Goal: Task Accomplishment & Management: Use online tool/utility

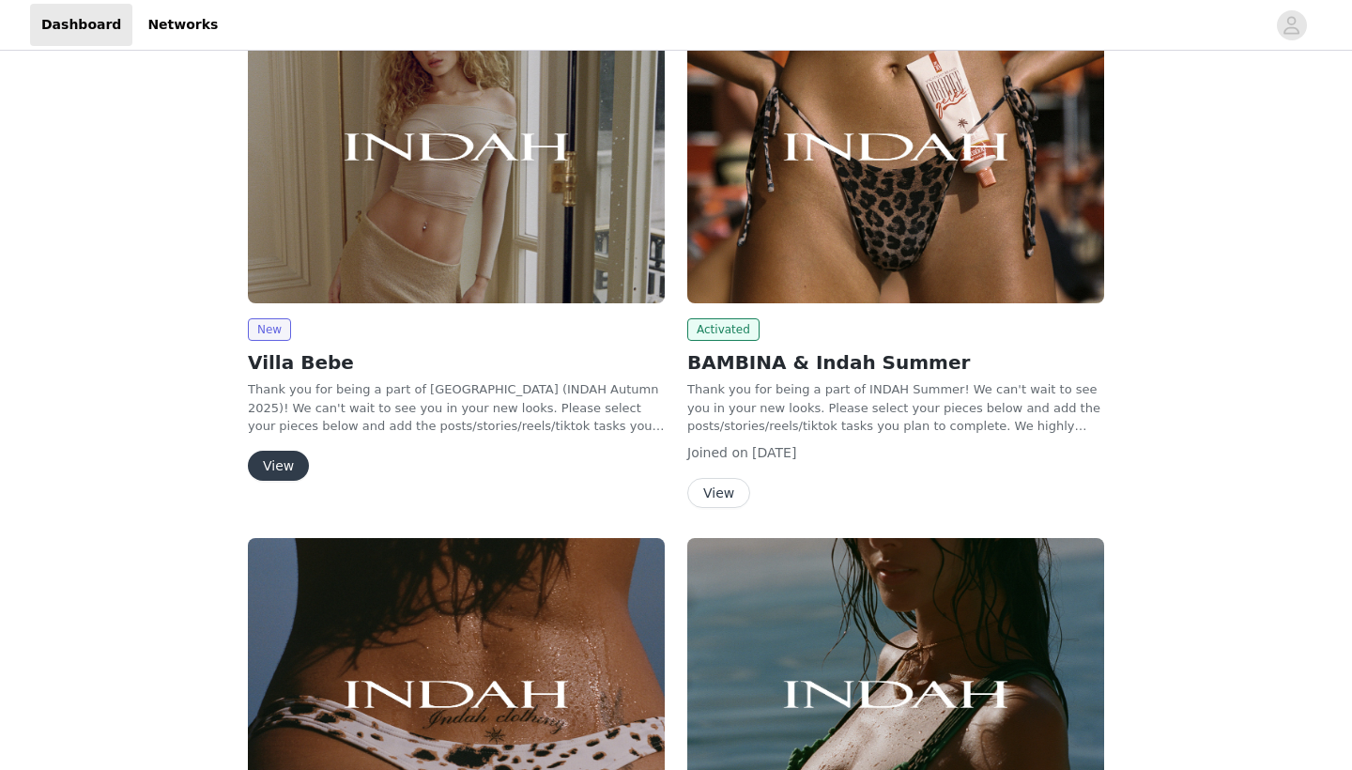
scroll to position [315, 0]
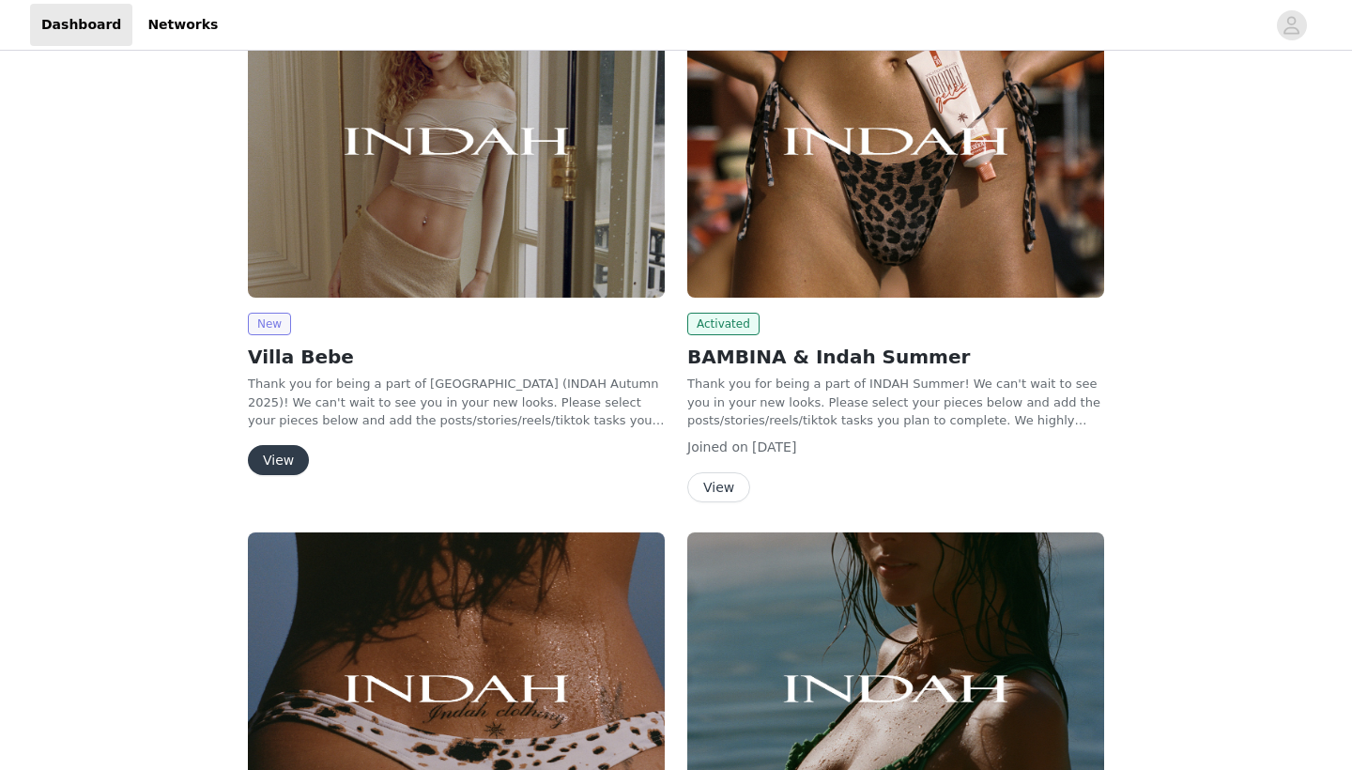
click at [273, 325] on span "New" at bounding box center [269, 324] width 43 height 23
click at [277, 449] on button "View" at bounding box center [278, 460] width 61 height 30
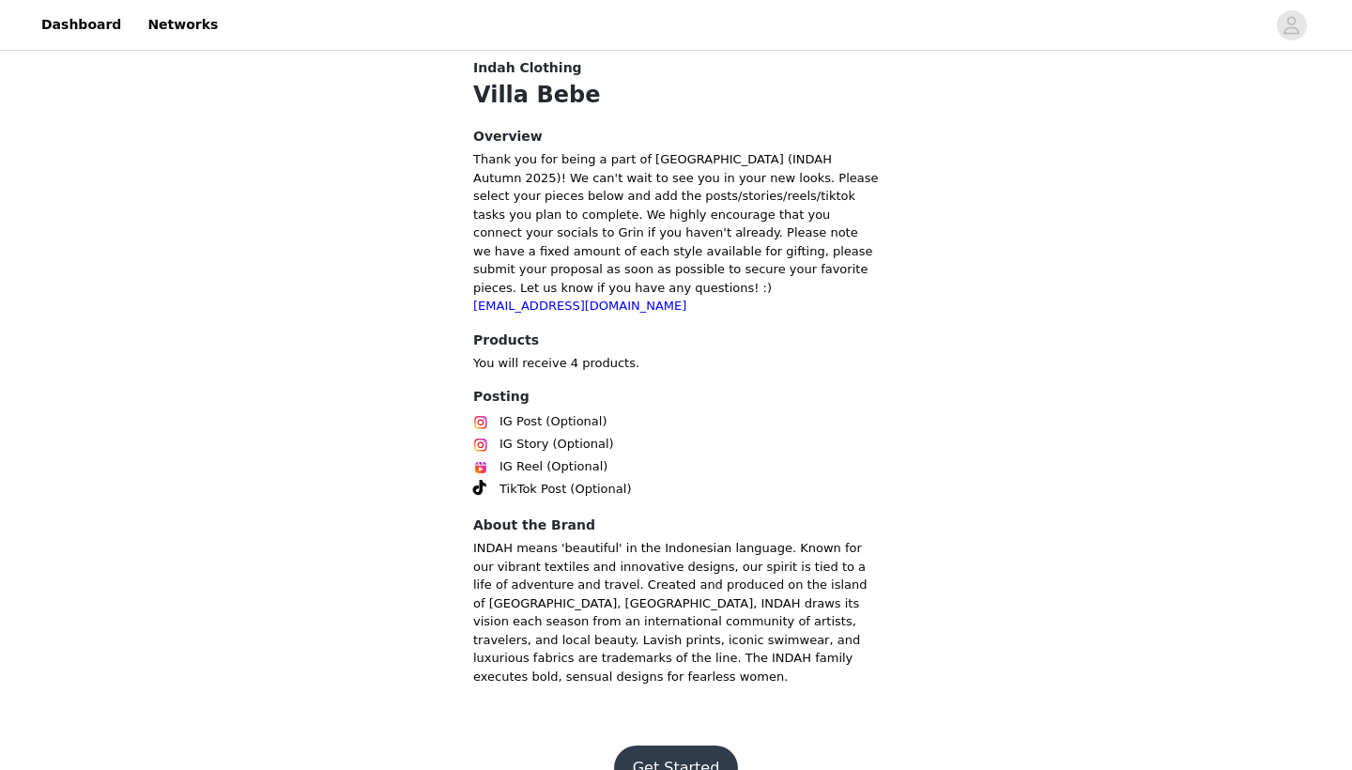
scroll to position [386, 0]
click at [665, 746] on button "Get Started" at bounding box center [676, 768] width 125 height 45
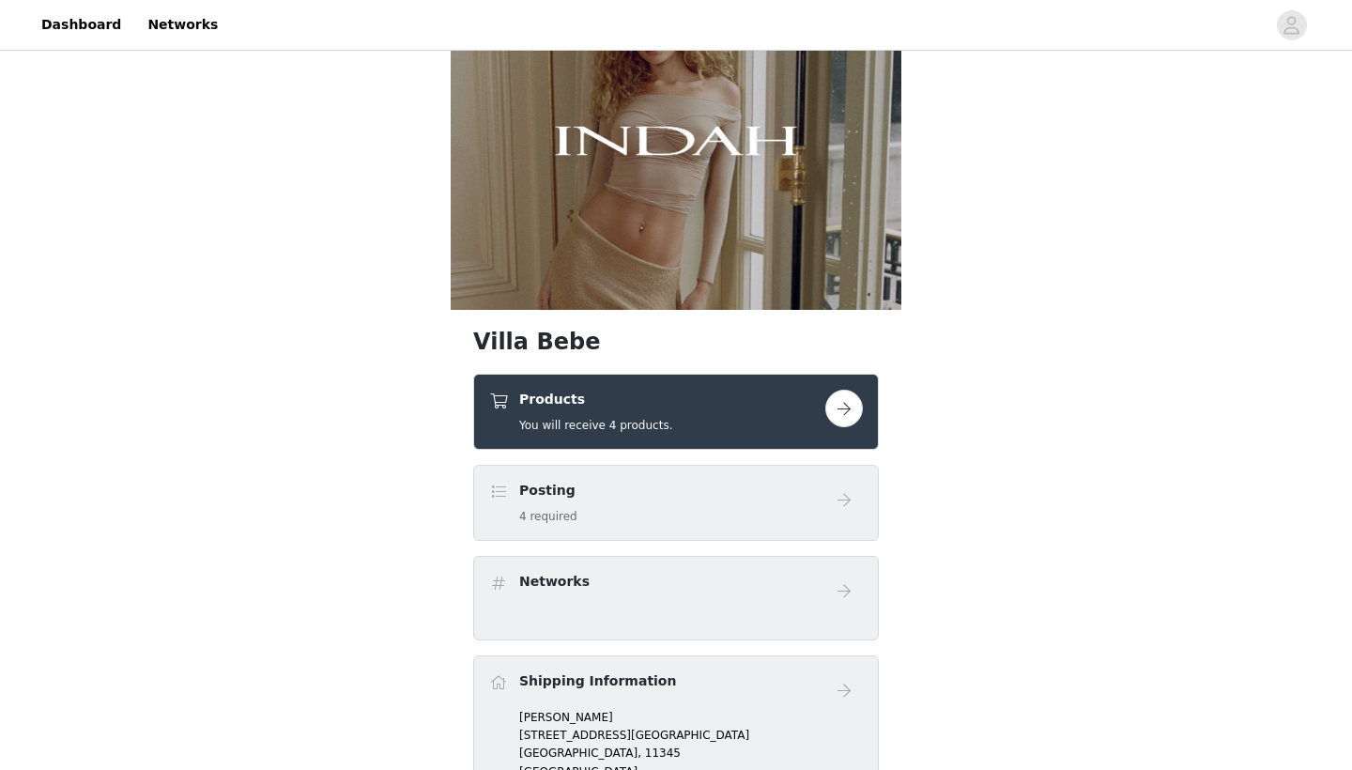
scroll to position [84, 0]
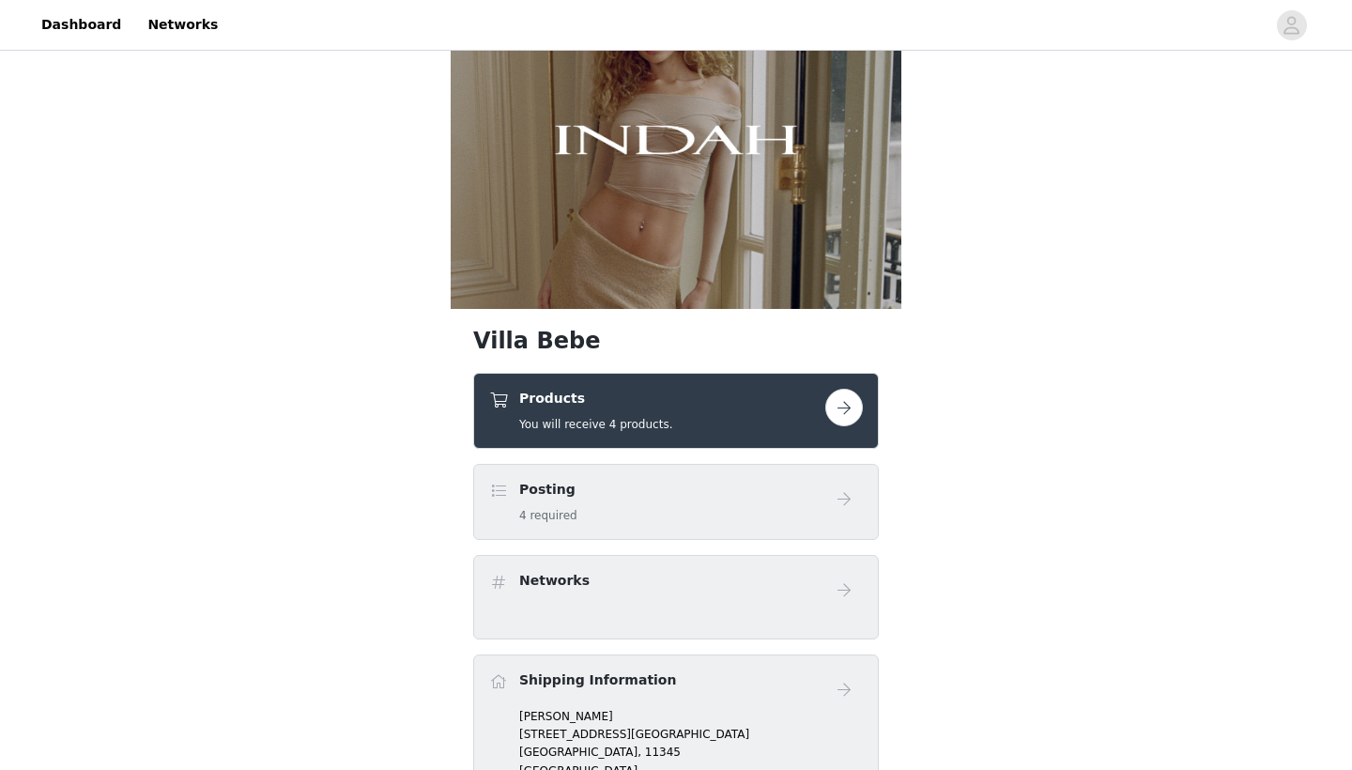
click at [495, 399] on span at bounding box center [498, 400] width 19 height 23
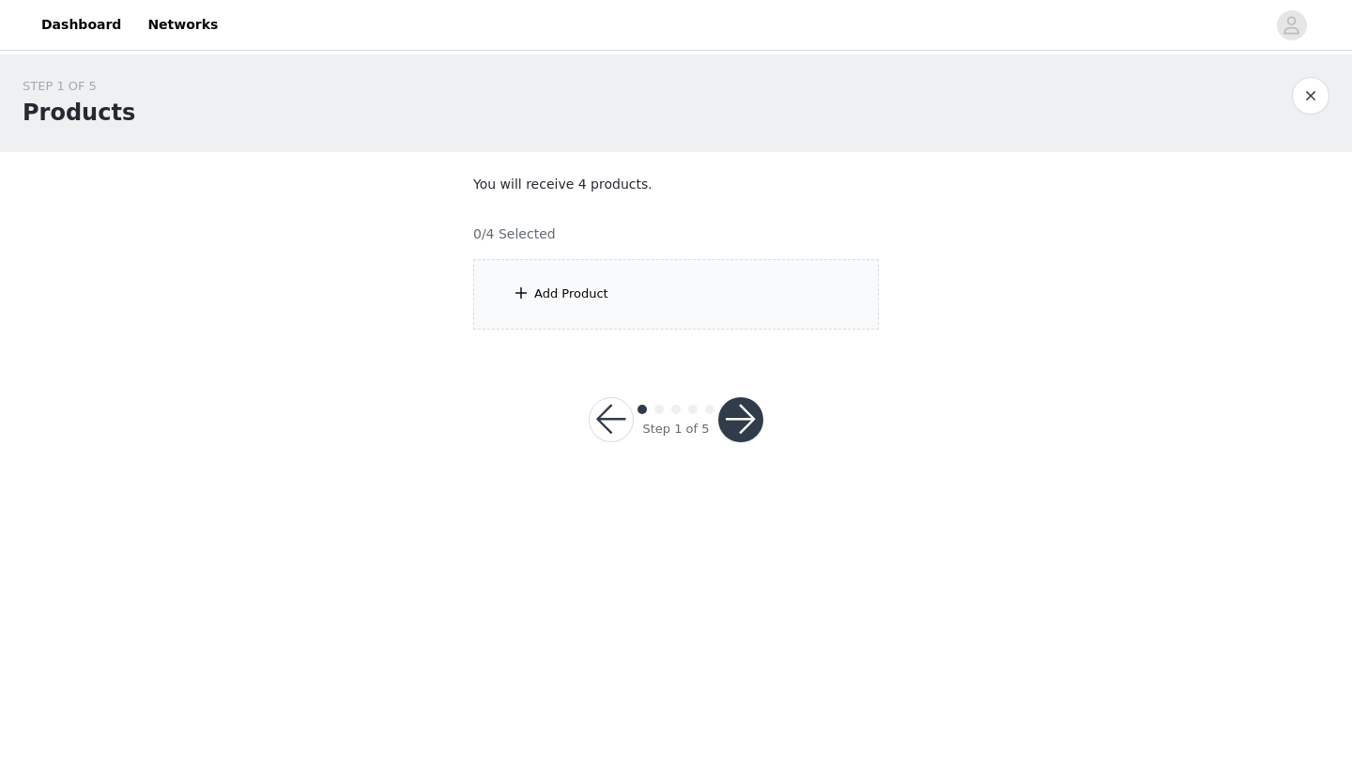
click at [519, 292] on span at bounding box center [521, 293] width 19 height 23
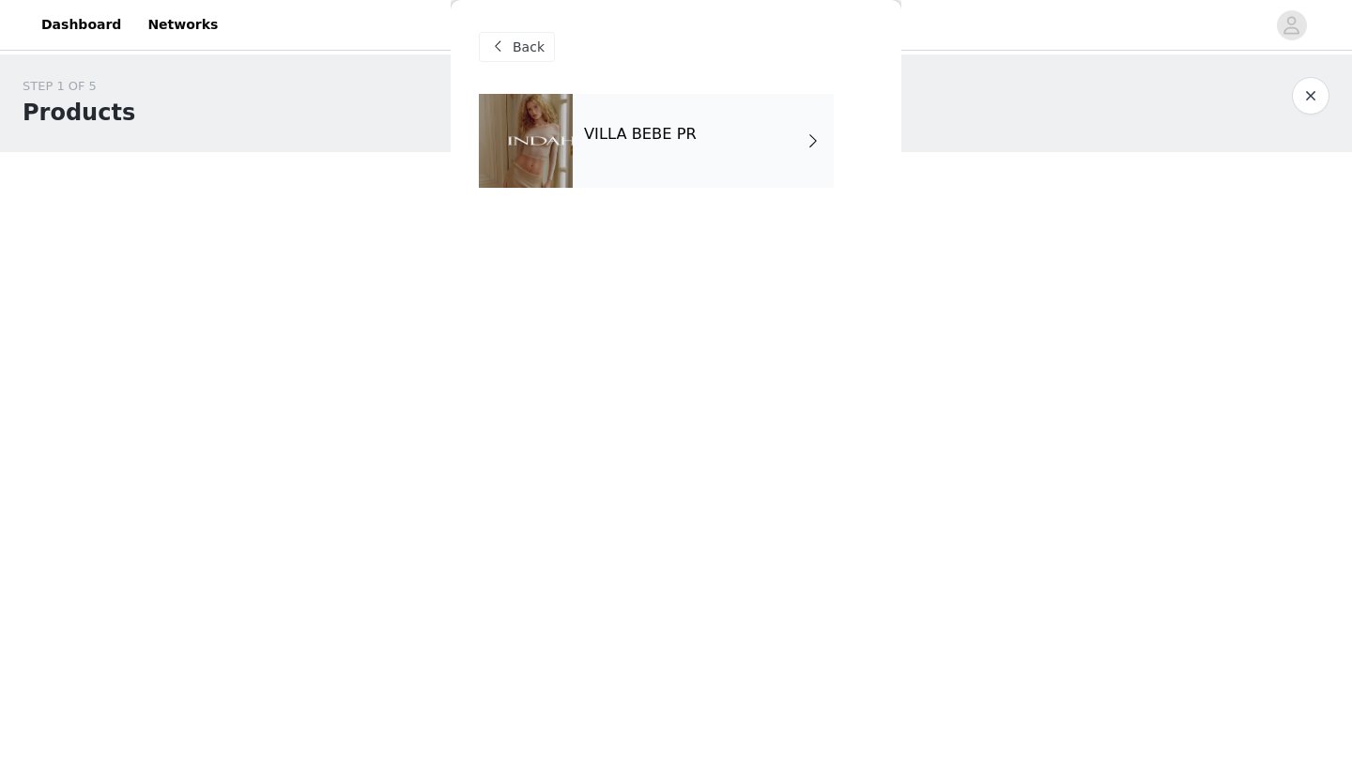
click at [816, 134] on span at bounding box center [813, 141] width 19 height 23
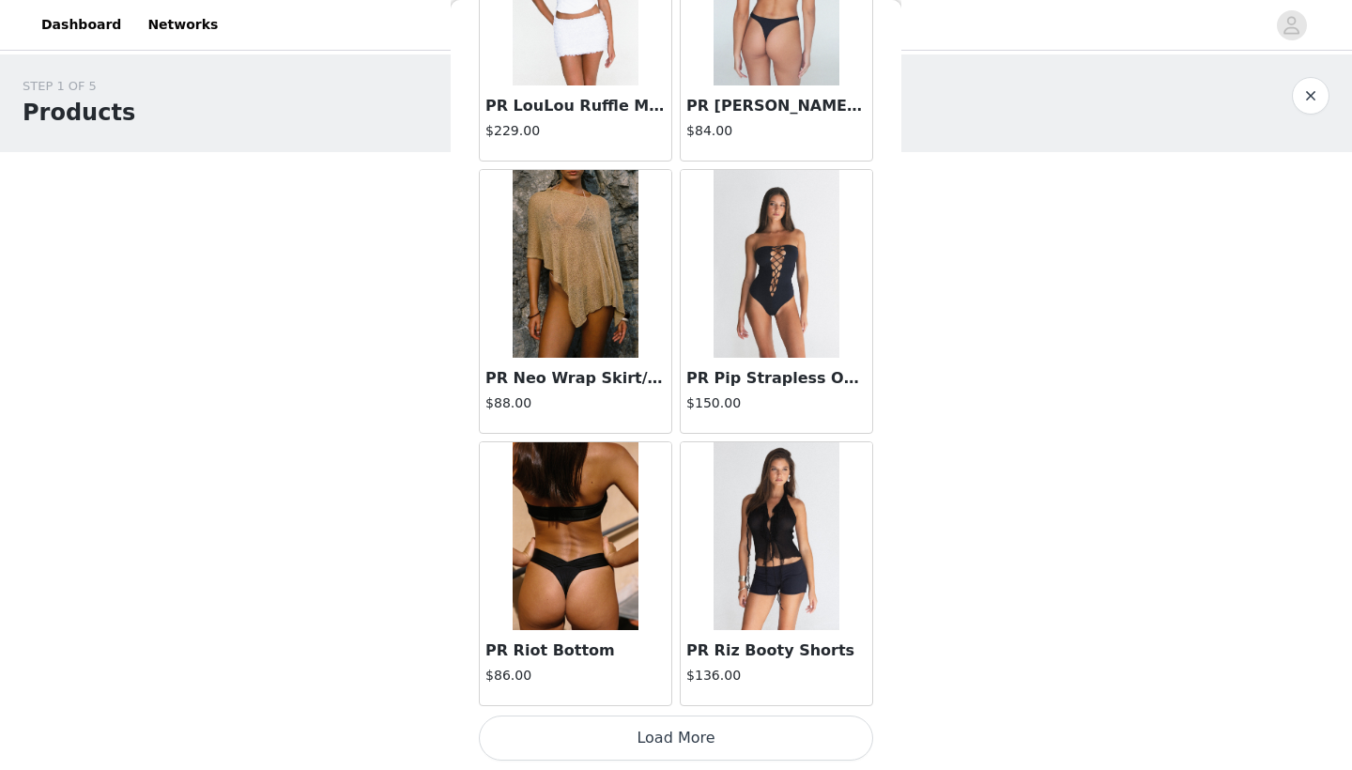
scroll to position [2103, 0]
click at [720, 742] on button "Load More" at bounding box center [676, 737] width 394 height 45
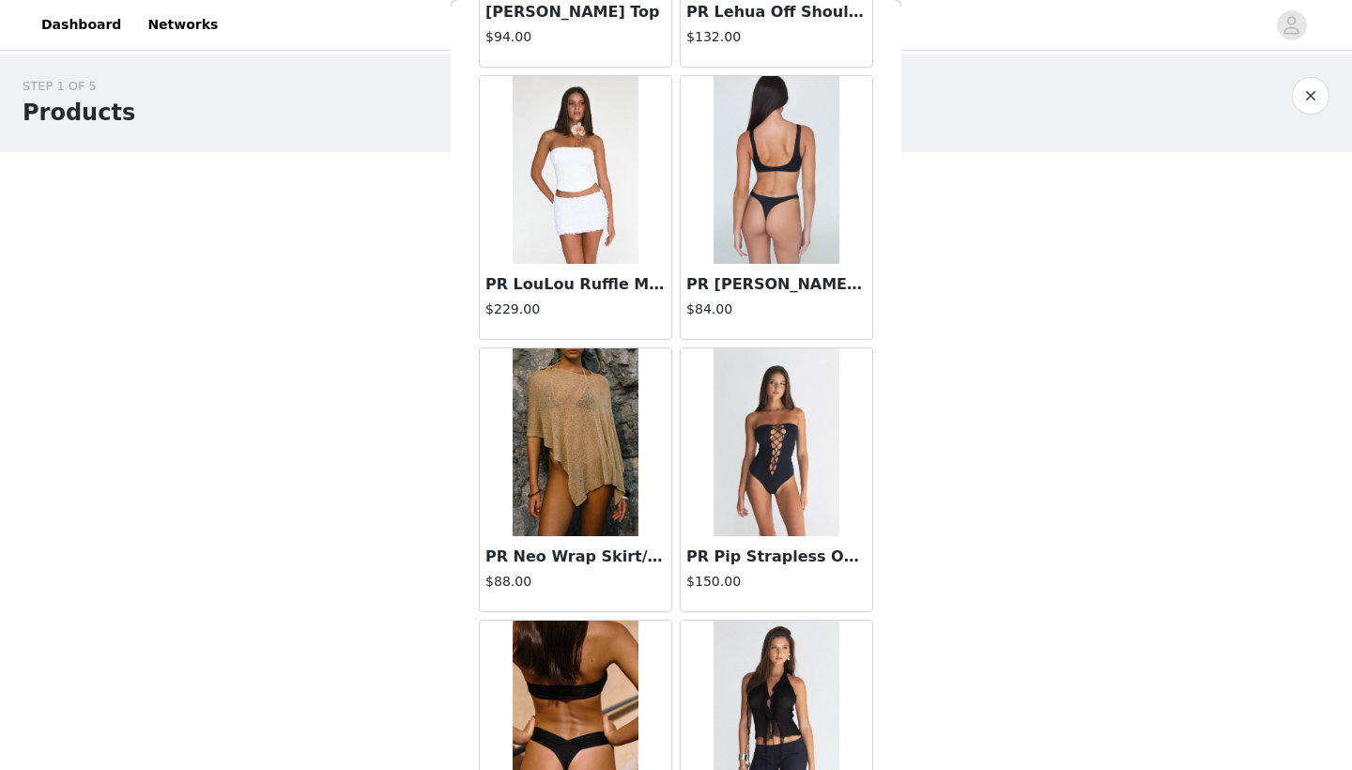
scroll to position [1915, 0]
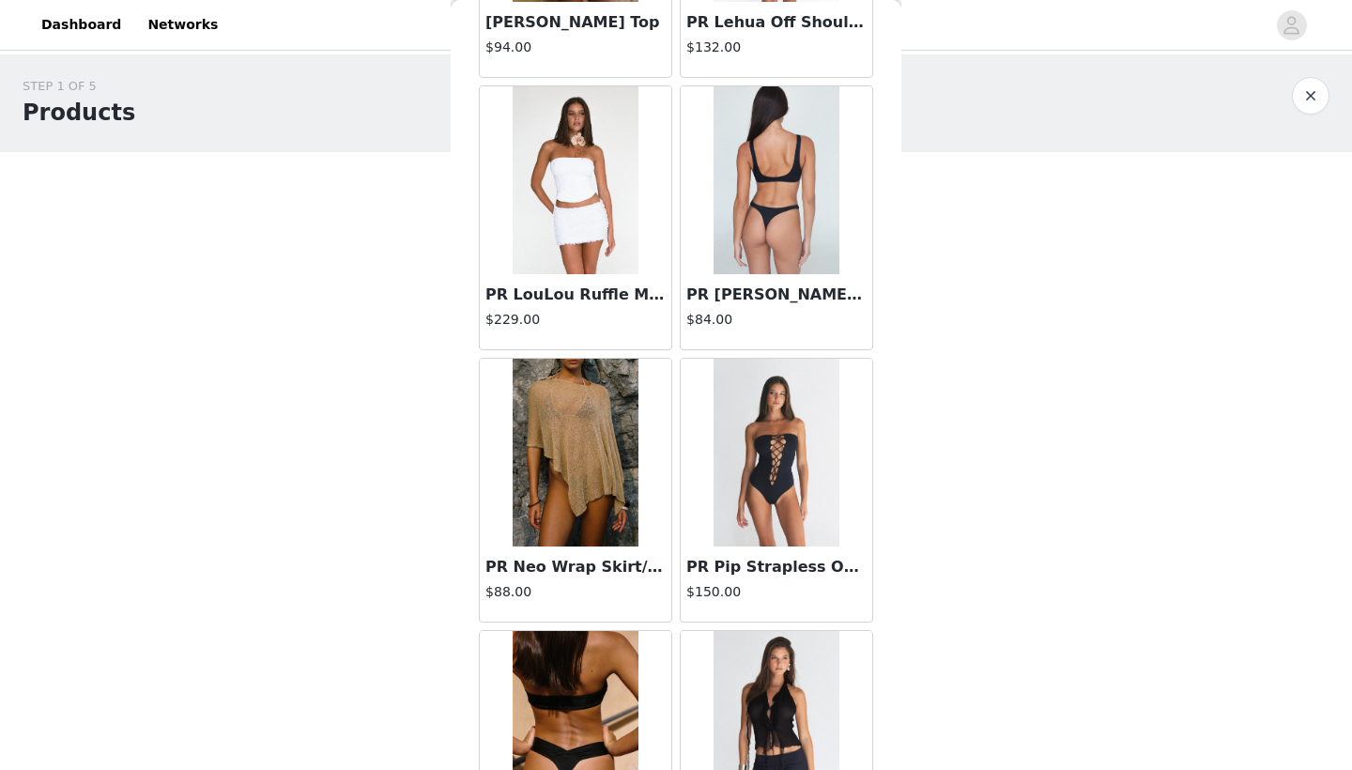
click at [763, 197] on img at bounding box center [776, 180] width 125 height 188
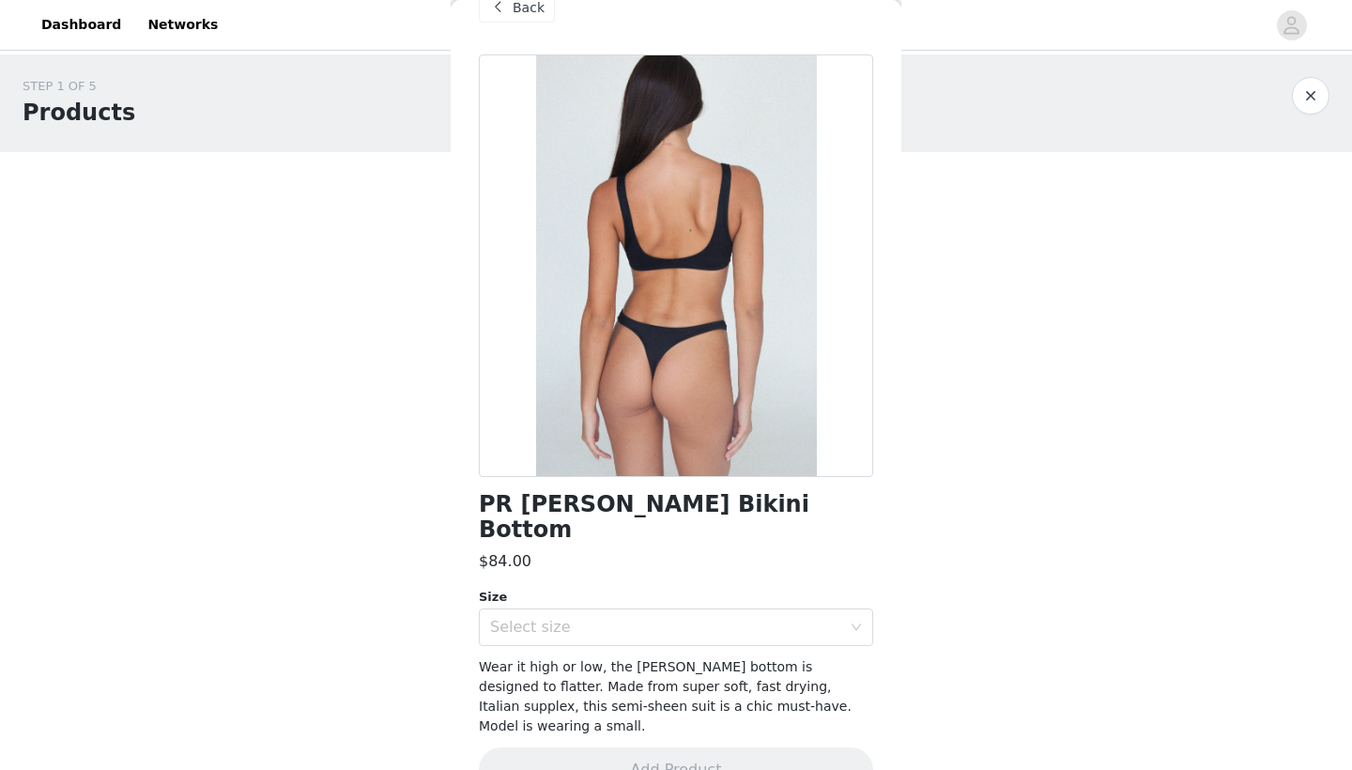
scroll to position [38, 0]
click at [761, 619] on div "Select size" at bounding box center [665, 628] width 351 height 19
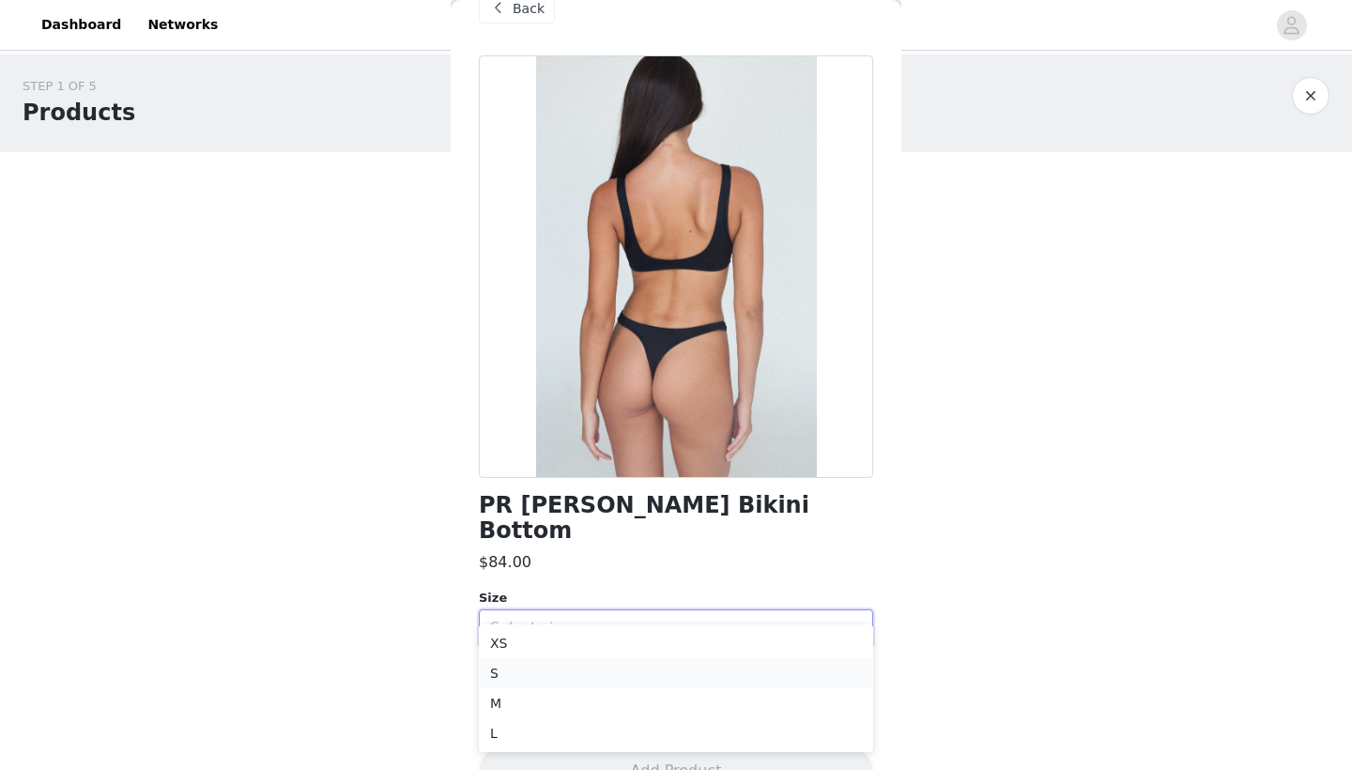
click at [629, 660] on li "S" at bounding box center [676, 673] width 394 height 30
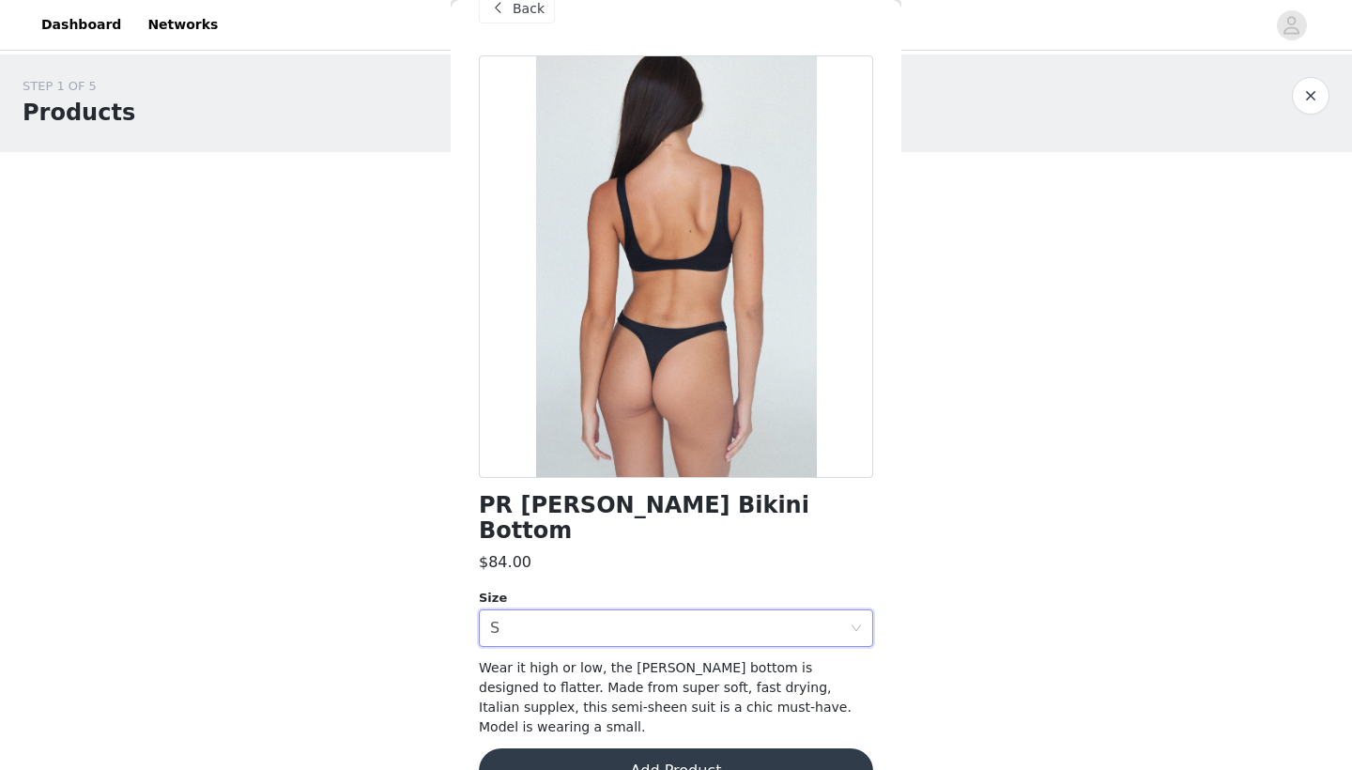
click at [624, 748] on button "Add Product" at bounding box center [676, 770] width 394 height 45
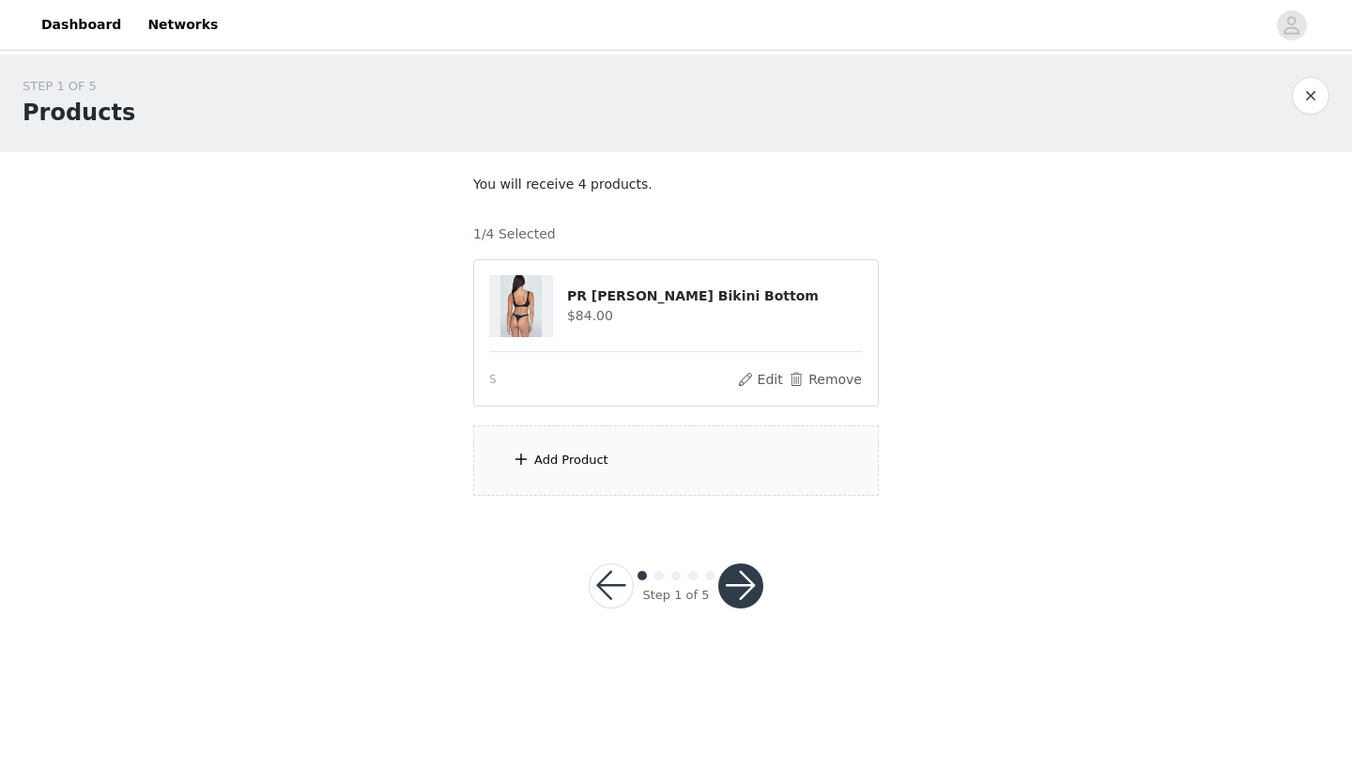
click at [530, 456] on span at bounding box center [521, 459] width 19 height 23
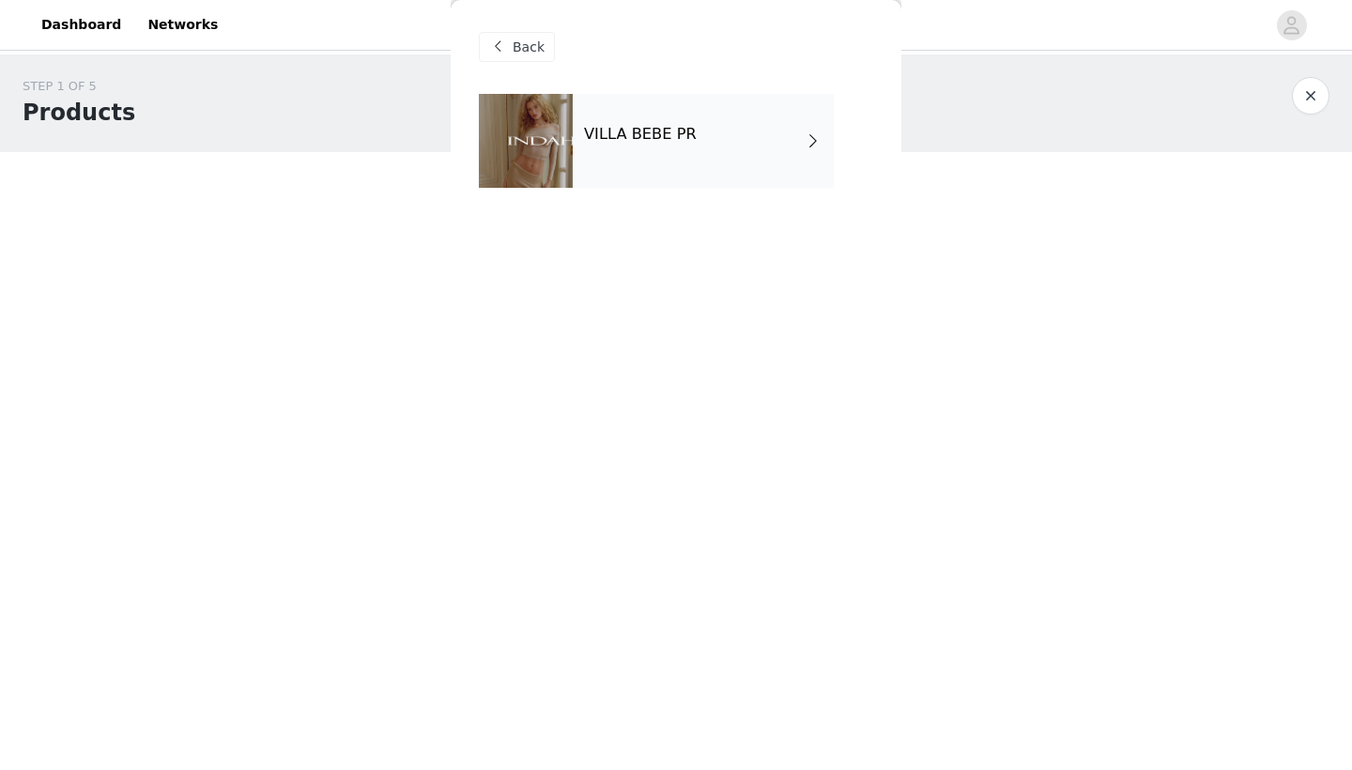
click at [578, 153] on div "VILLA BEBE PR" at bounding box center [703, 141] width 261 height 94
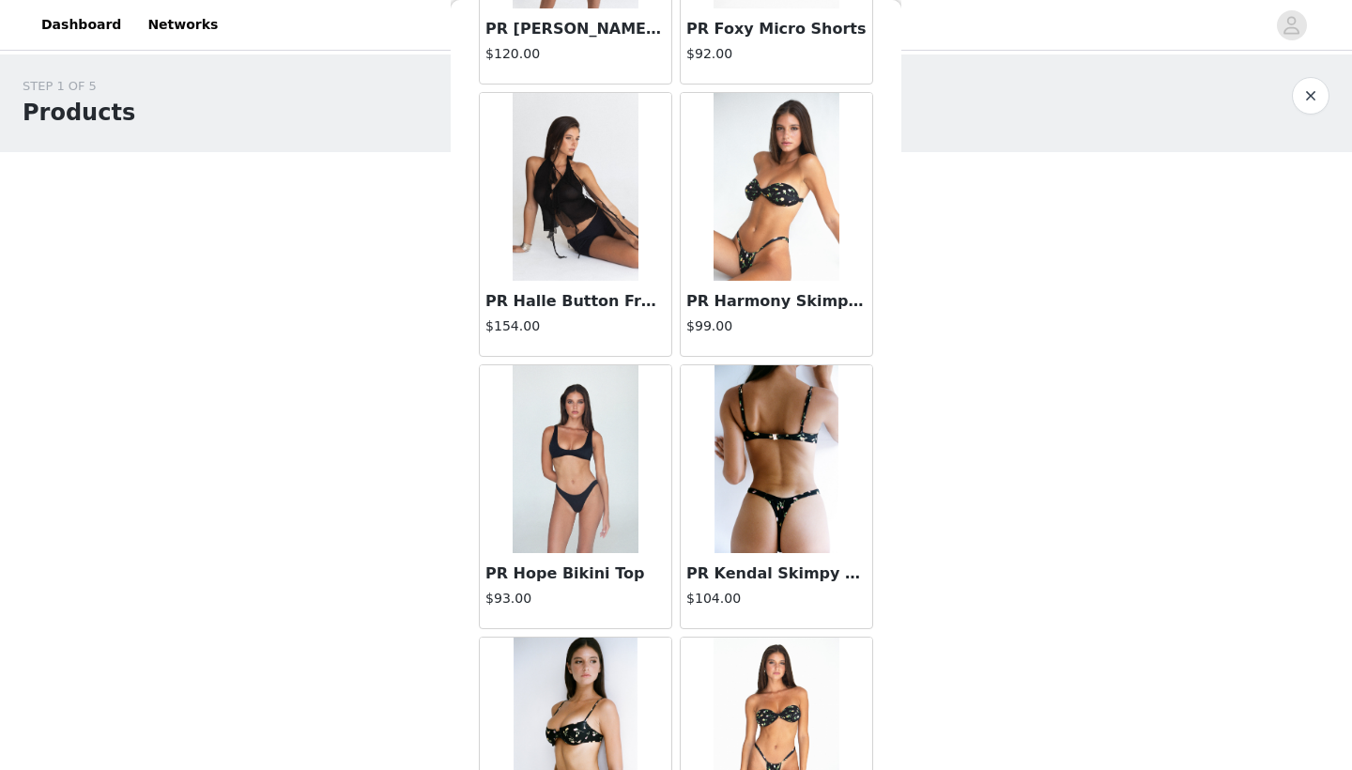
scroll to position [818, 0]
click at [595, 471] on img at bounding box center [575, 460] width 125 height 188
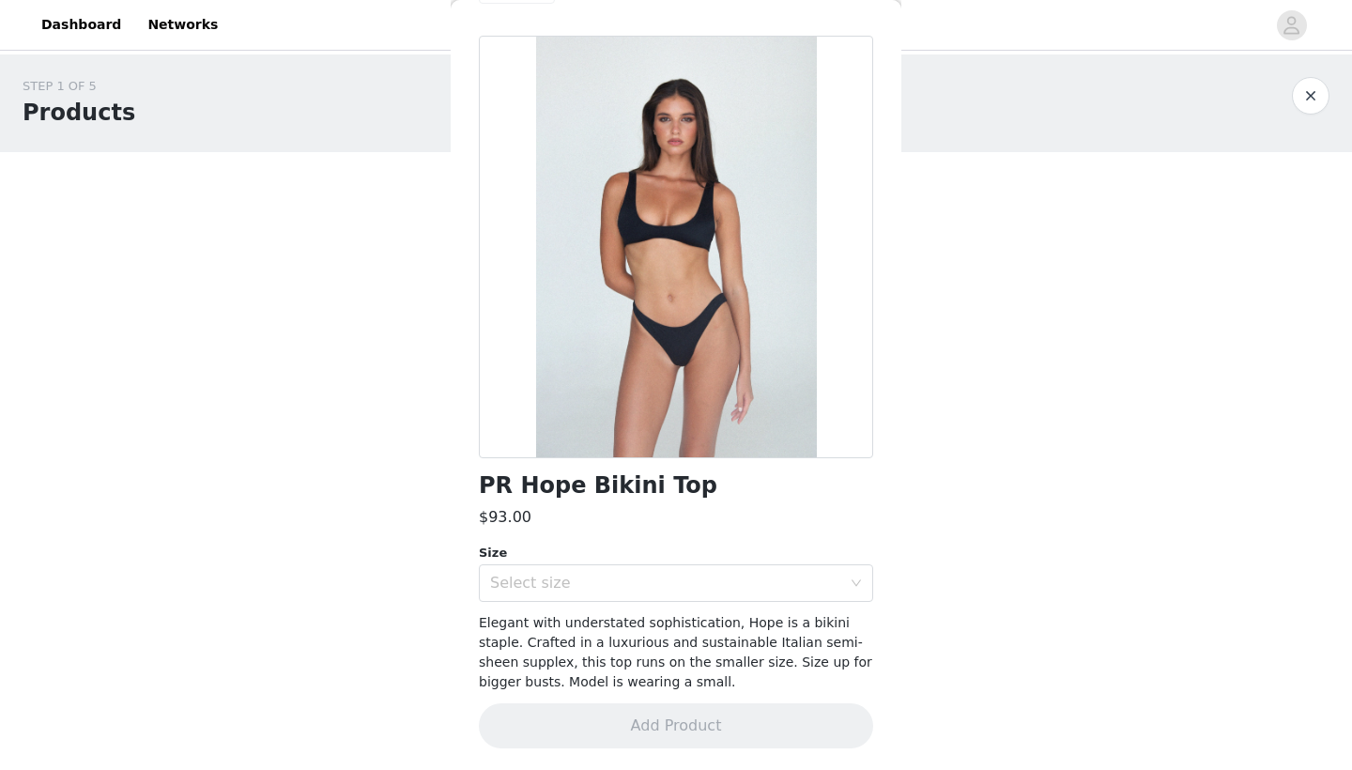
scroll to position [0, 0]
click at [769, 591] on div "Select size" at bounding box center [665, 583] width 351 height 19
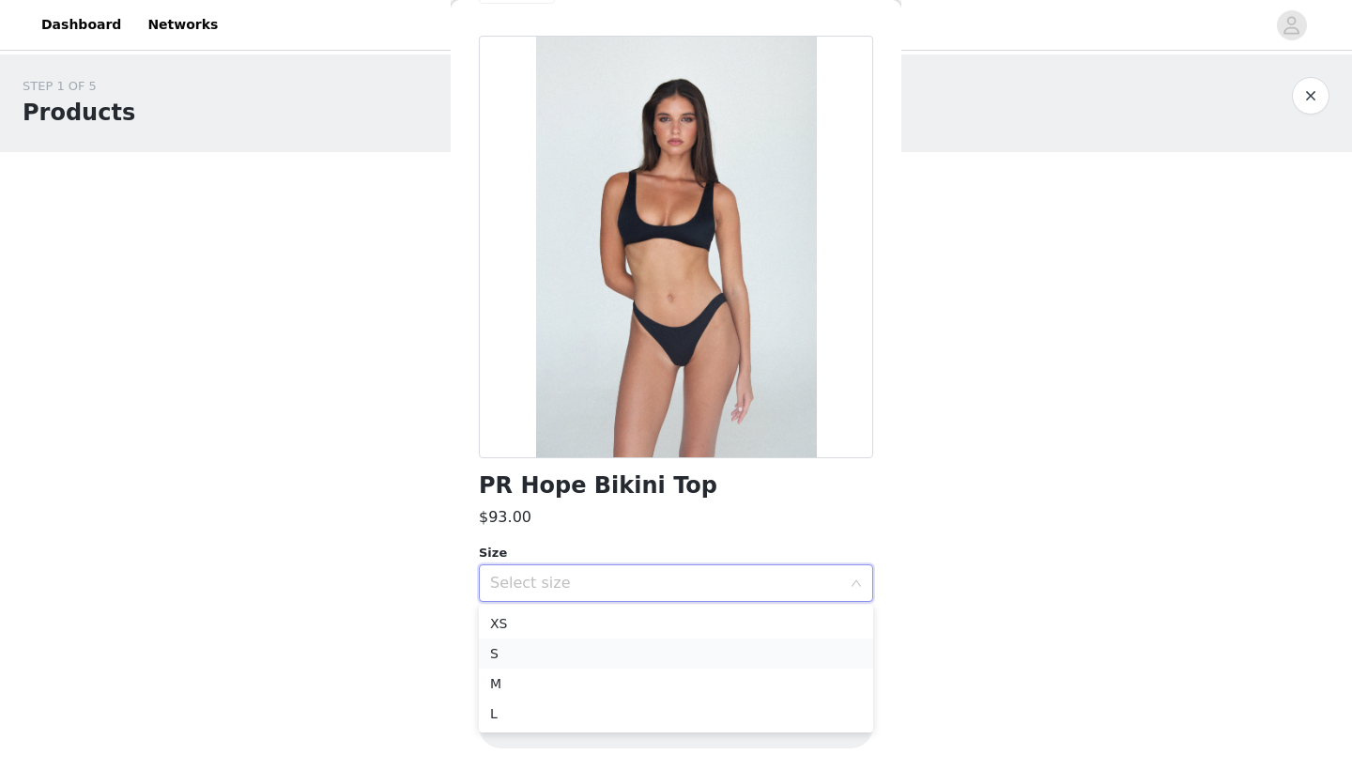
click at [615, 646] on li "S" at bounding box center [676, 653] width 394 height 30
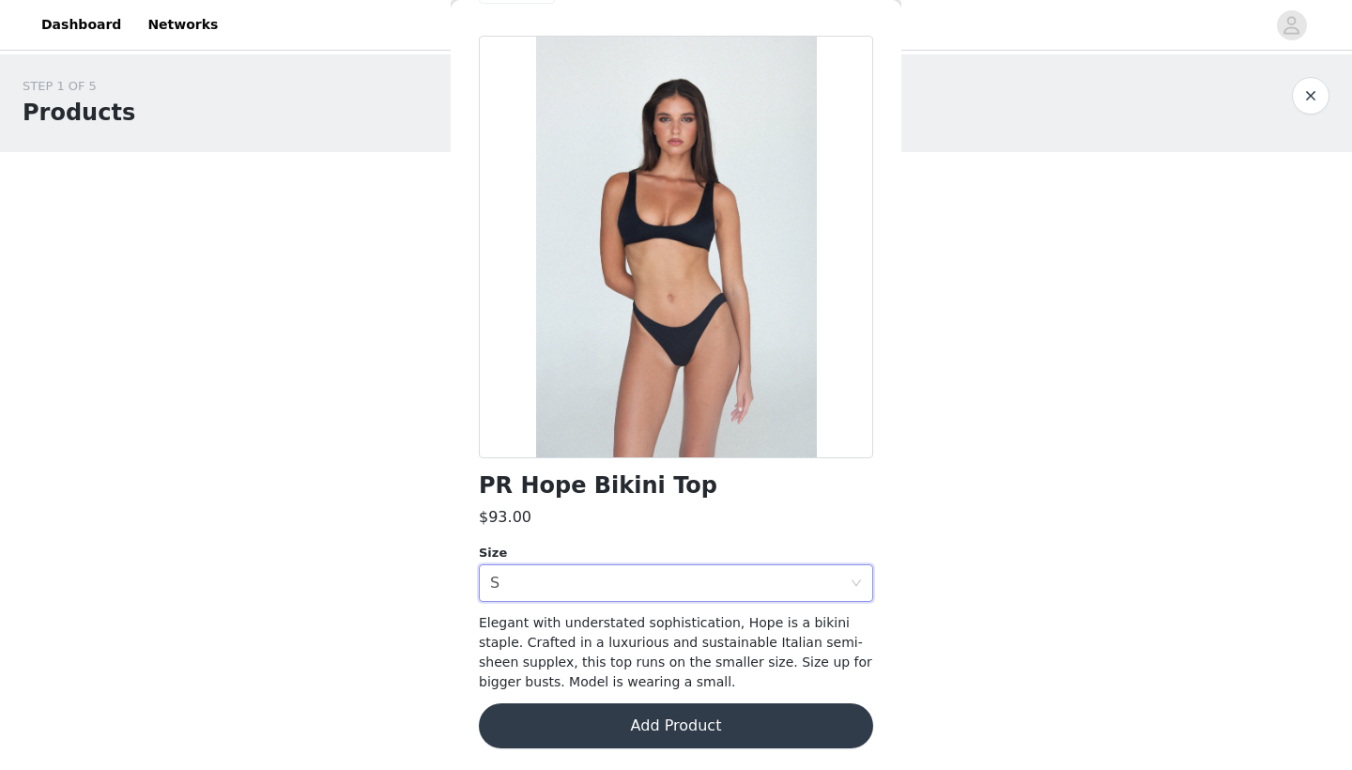
click at [614, 709] on button "Add Product" at bounding box center [676, 725] width 394 height 45
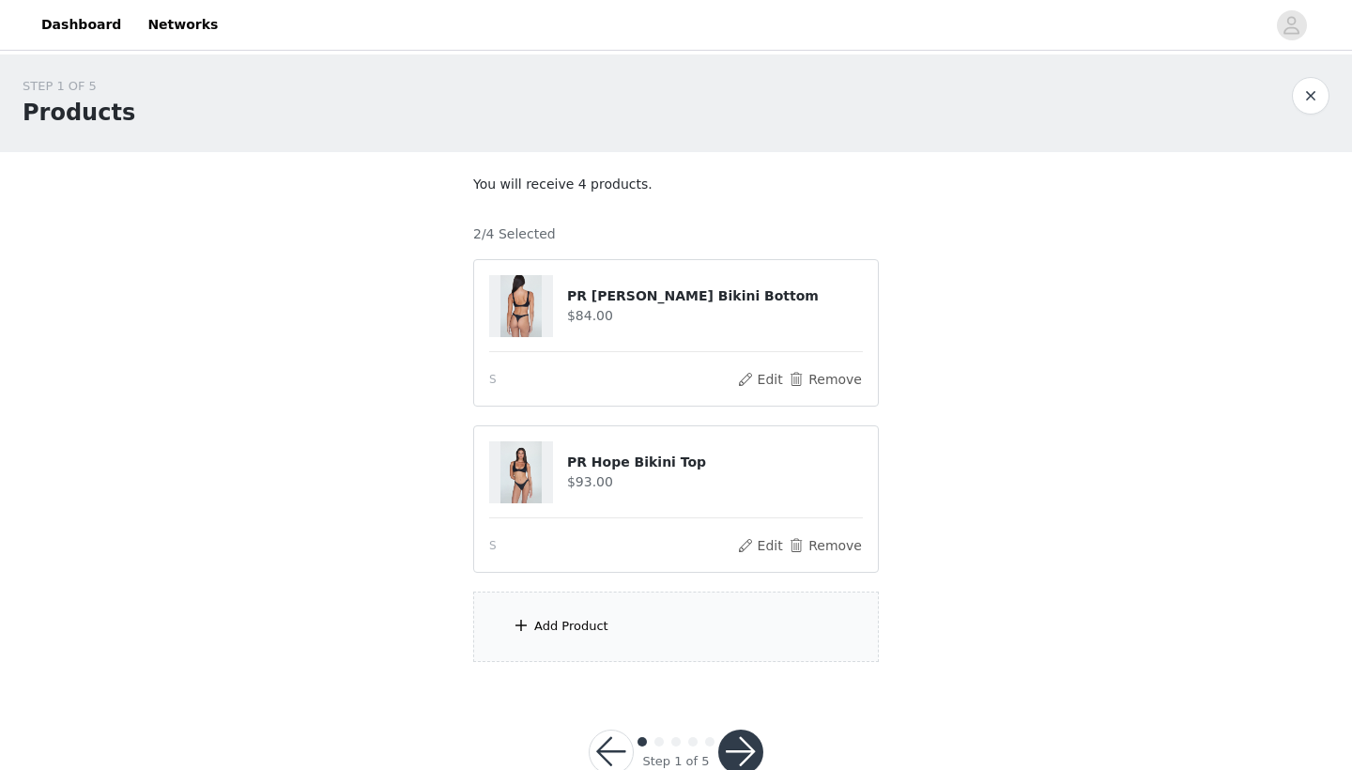
click at [507, 621] on div "Add Product" at bounding box center [676, 627] width 406 height 70
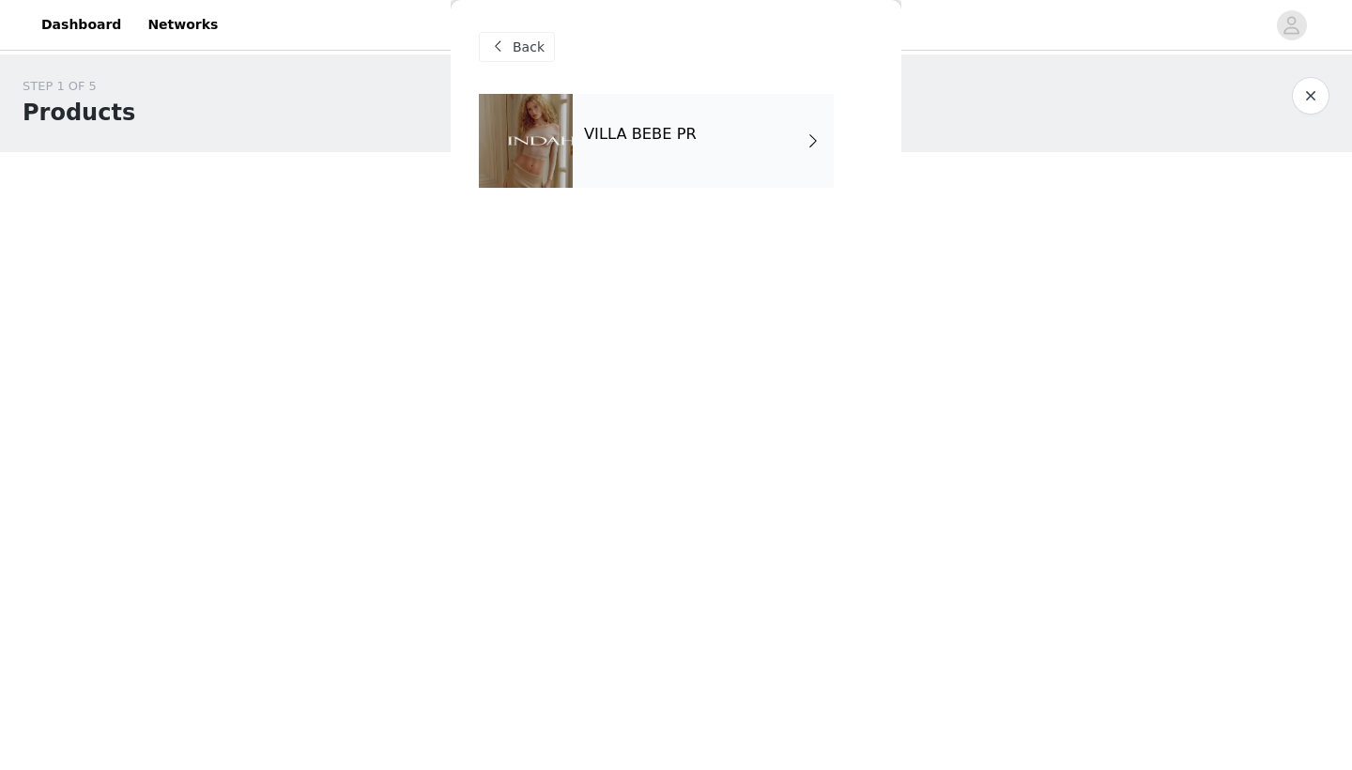
click at [561, 169] on div at bounding box center [526, 141] width 94 height 94
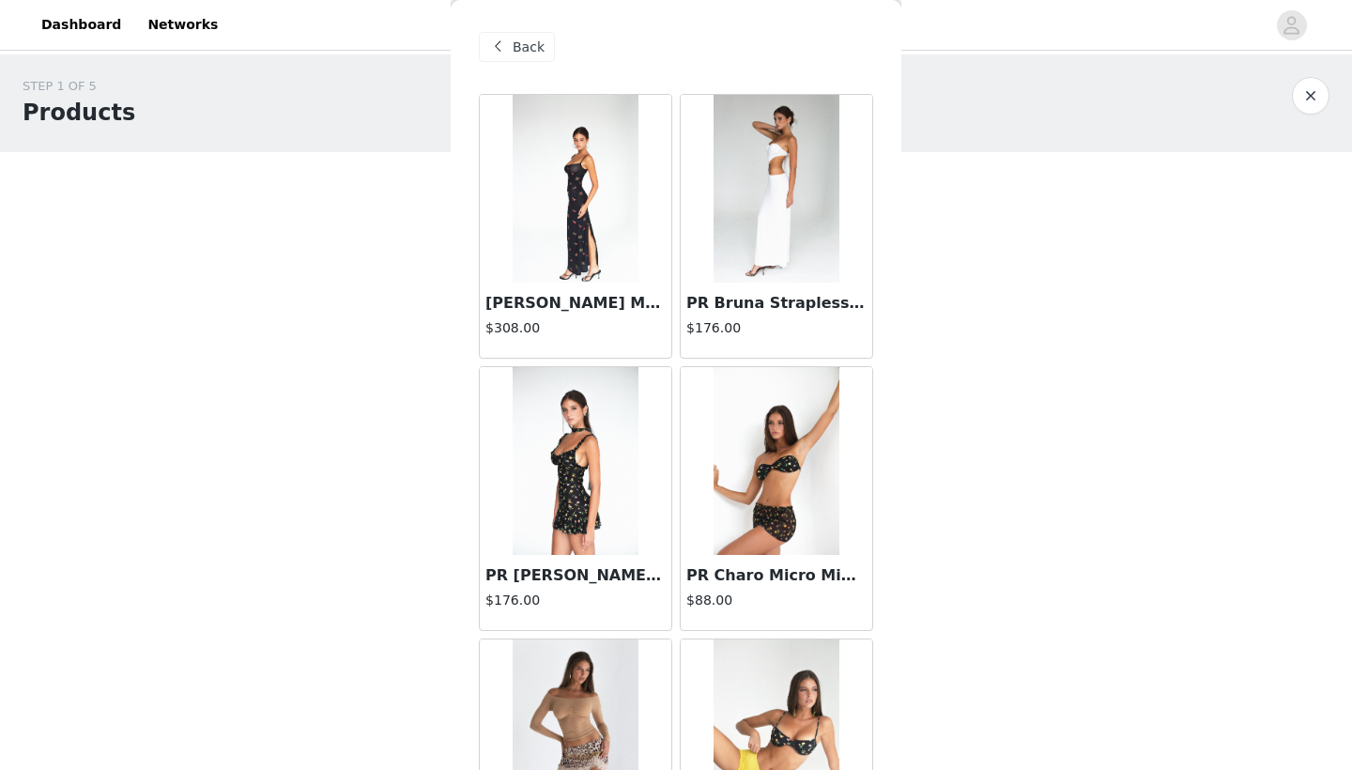
click at [793, 180] on img at bounding box center [776, 189] width 125 height 188
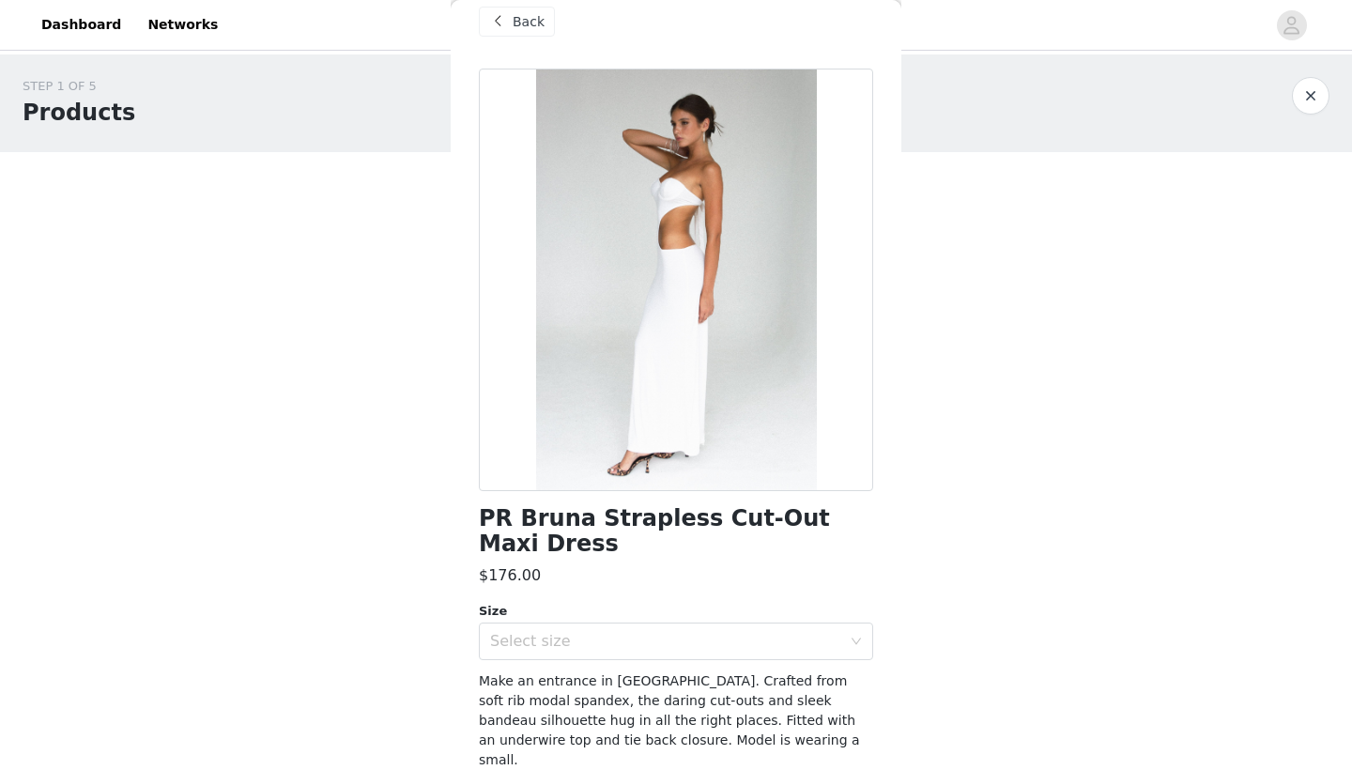
scroll to position [26, 0]
click at [712, 638] on div "Select size" at bounding box center [665, 640] width 351 height 19
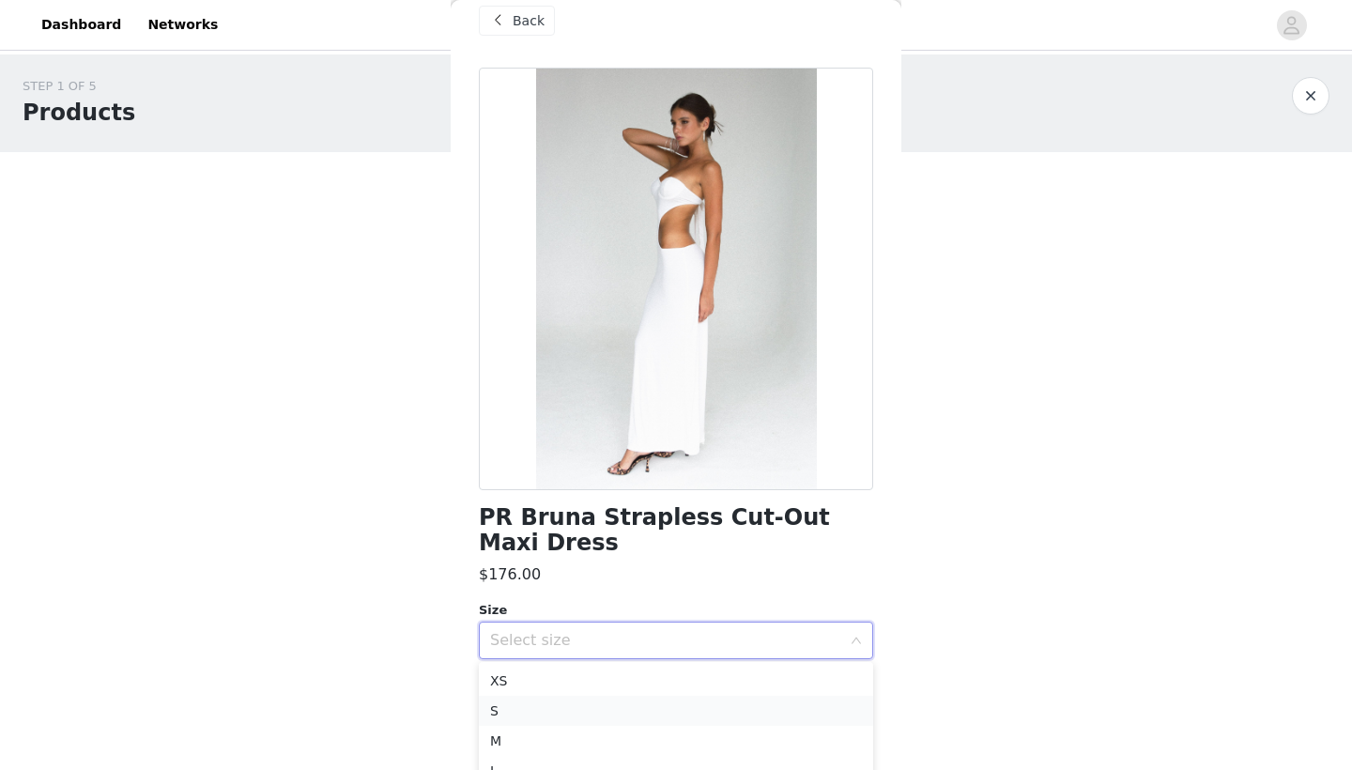
click at [587, 714] on li "S" at bounding box center [676, 711] width 394 height 30
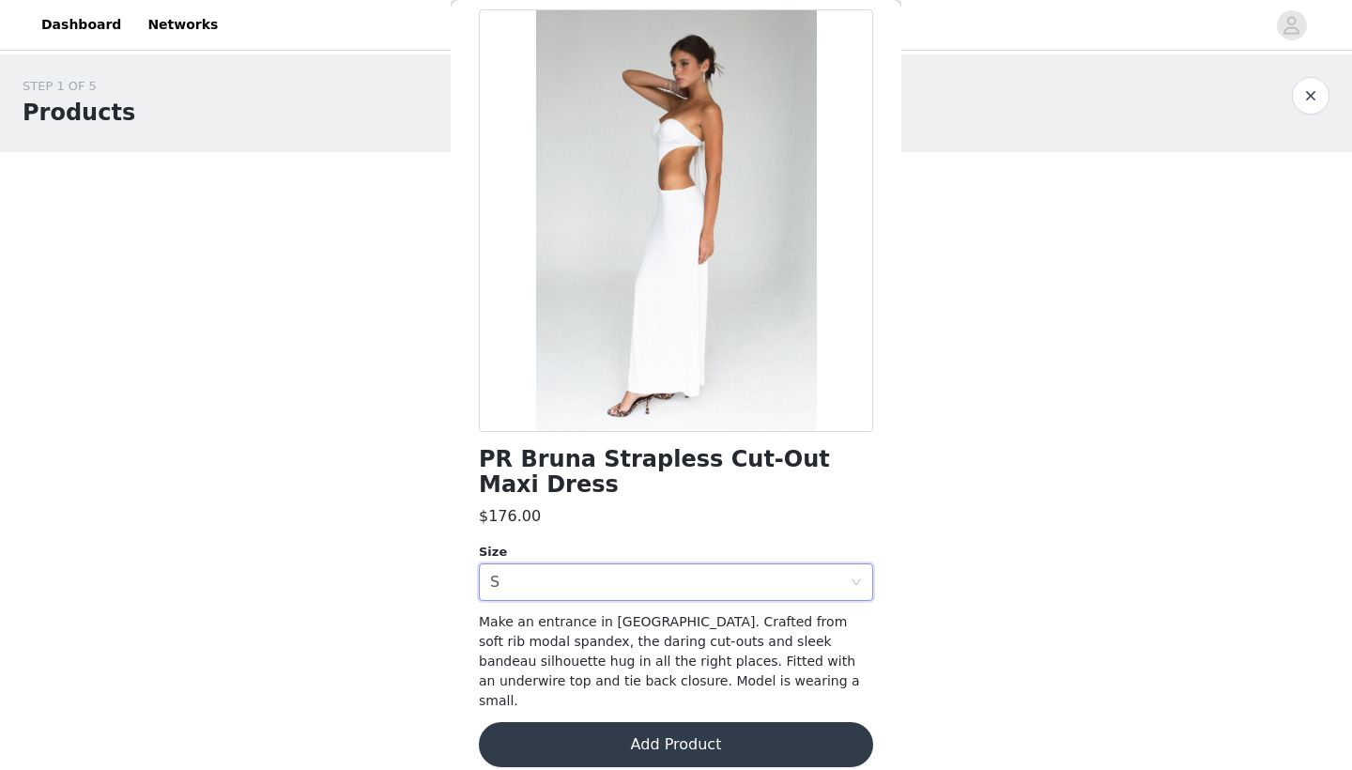
scroll to position [84, 0]
click at [617, 731] on button "Add Product" at bounding box center [676, 745] width 394 height 45
